Goal: Task Accomplishment & Management: Manage account settings

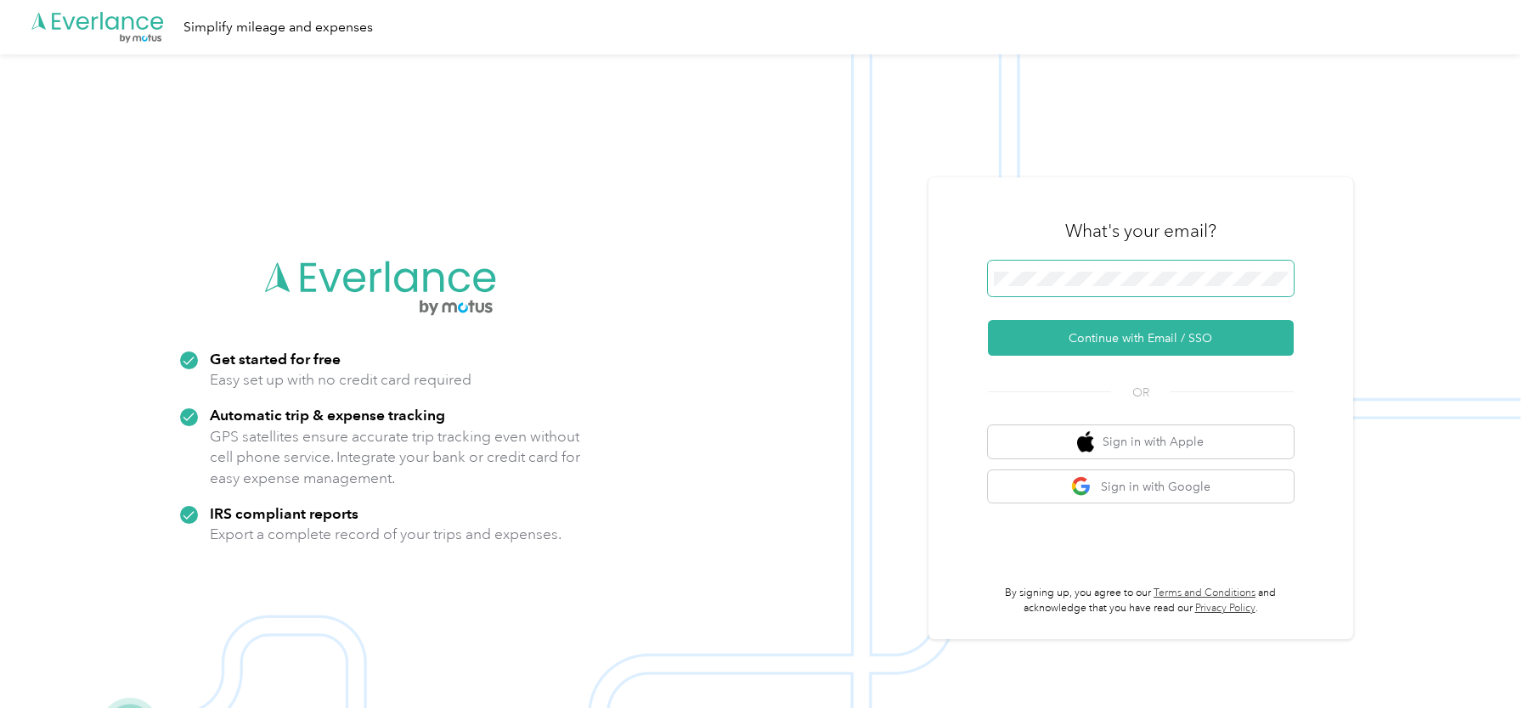
click at [1057, 290] on span at bounding box center [1141, 279] width 306 height 36
click at [1057, 288] on span at bounding box center [1141, 279] width 306 height 36
click at [1037, 347] on button "Continue with Email / SSO" at bounding box center [1141, 338] width 306 height 36
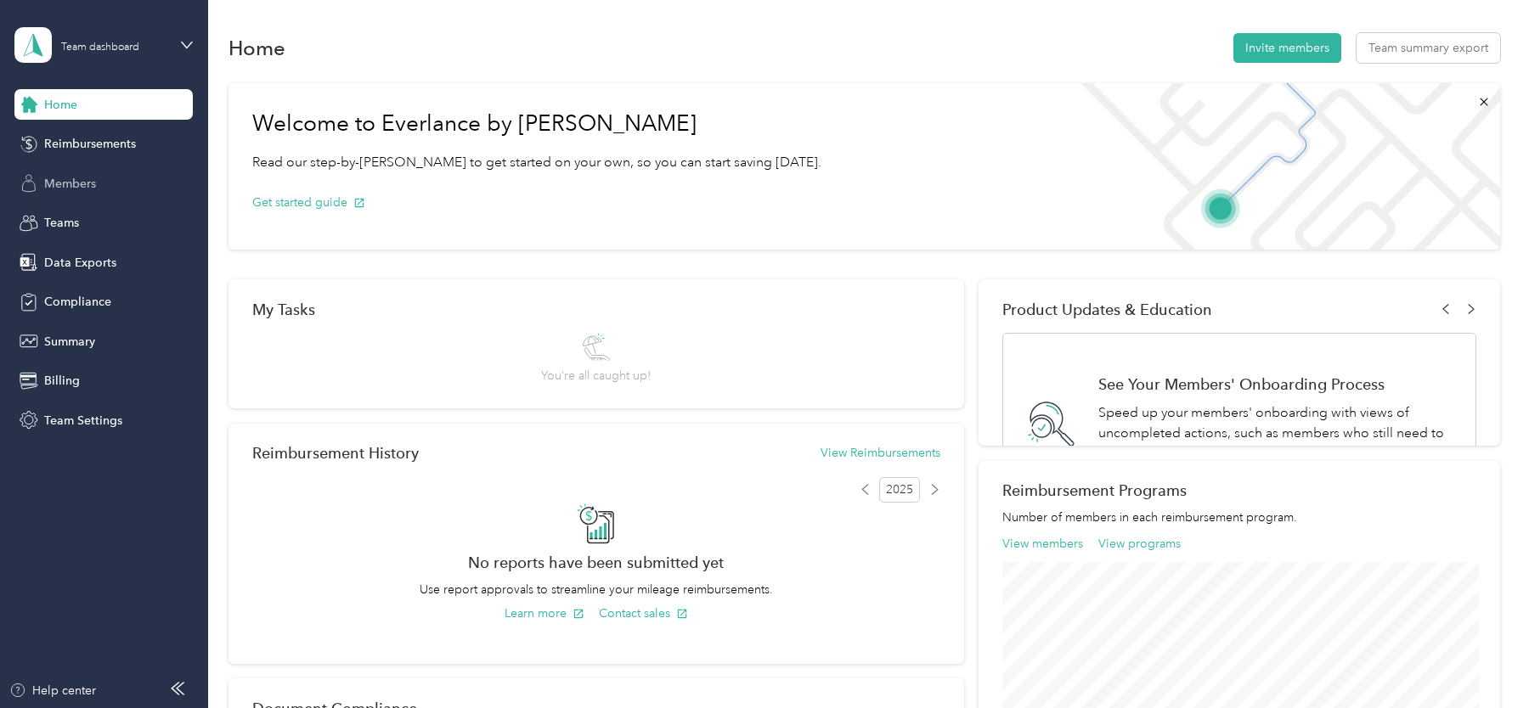
click at [60, 188] on span "Members" at bounding box center [70, 184] width 52 height 18
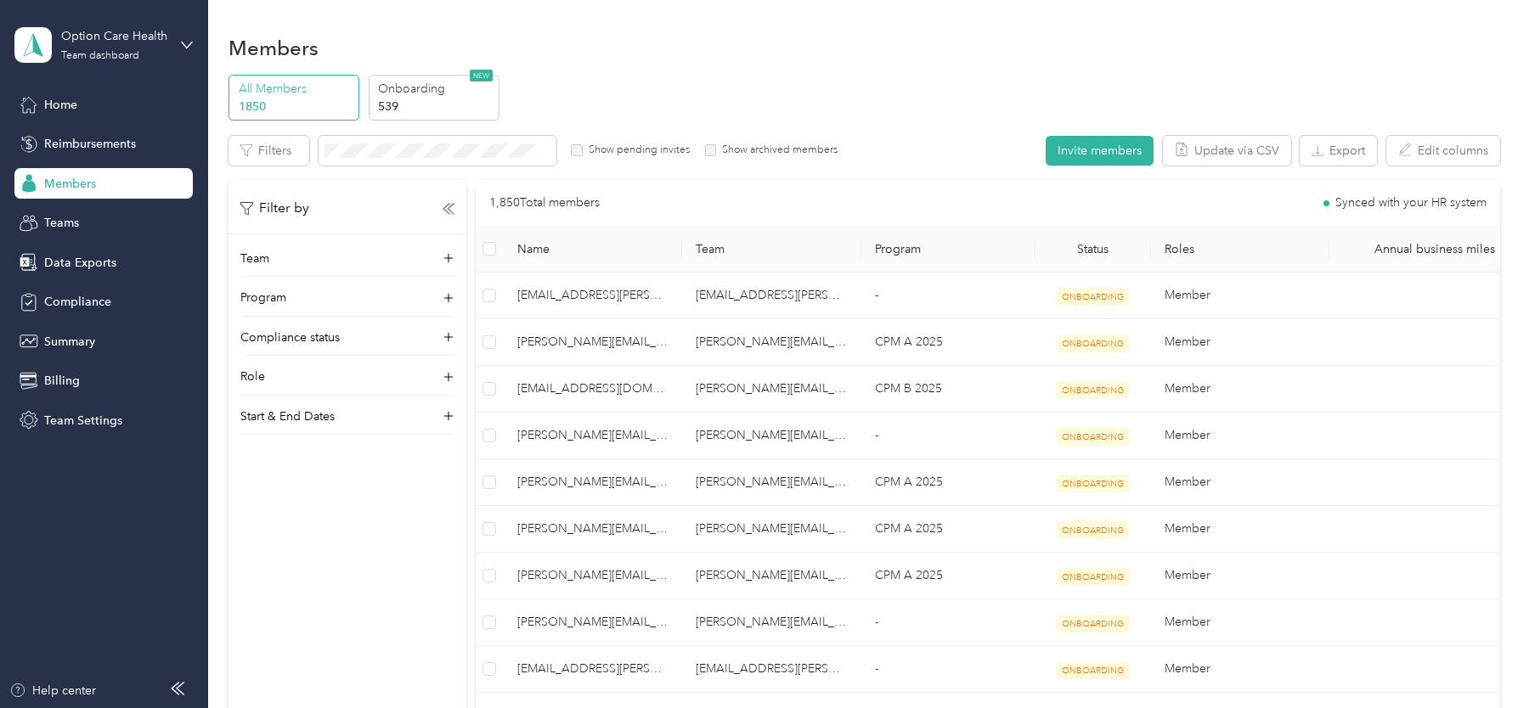
click at [177, 25] on div "Option Care Health Team dashboard" at bounding box center [103, 44] width 178 height 59
click at [119, 219] on div "Log out" at bounding box center [193, 214] width 334 height 30
